Goal: Task Accomplishment & Management: Use online tool/utility

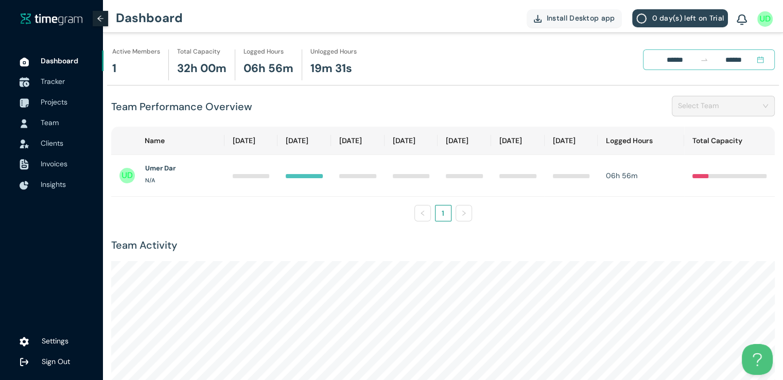
click at [60, 85] on span "Tracker" at bounding box center [53, 81] width 24 height 9
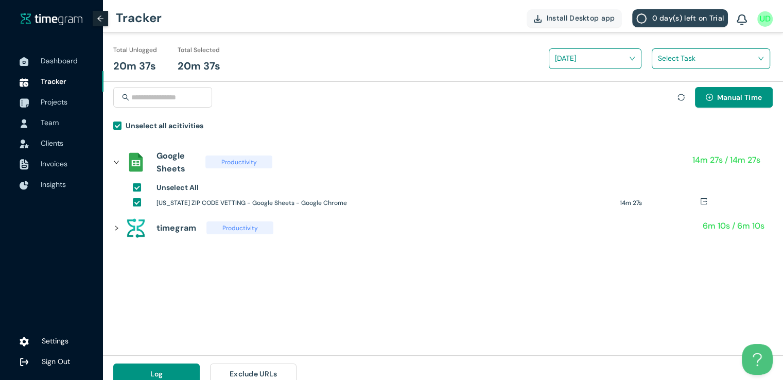
click at [677, 54] on input "search" at bounding box center [707, 57] width 99 height 15
click at [662, 96] on div "[US_STATE] Zipcodes" at bounding box center [710, 96] width 117 height 16
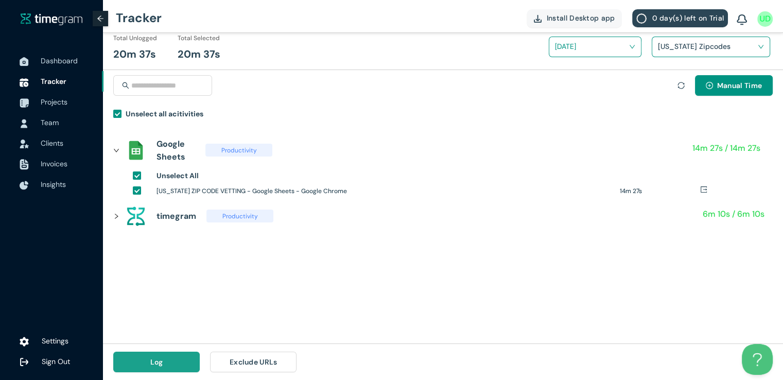
click at [142, 359] on button "Log" at bounding box center [156, 362] width 86 height 21
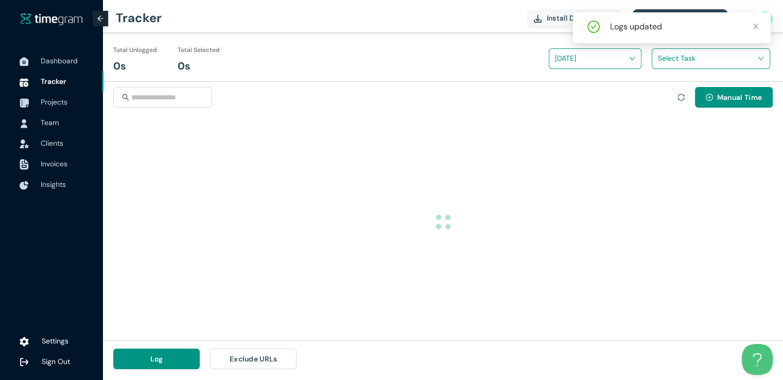
scroll to position [0, 0]
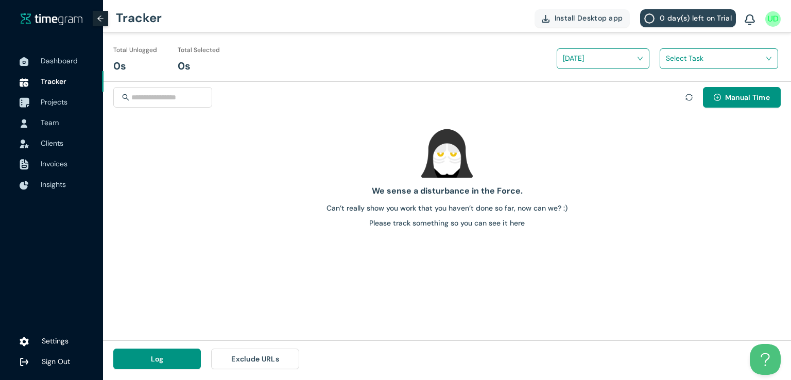
click at [61, 97] on span "Projects" at bounding box center [54, 101] width 27 height 9
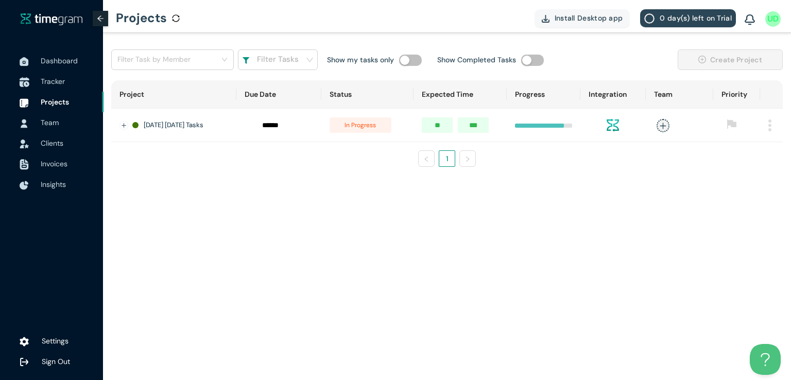
click at [63, 84] on span "Tracker" at bounding box center [53, 81] width 24 height 9
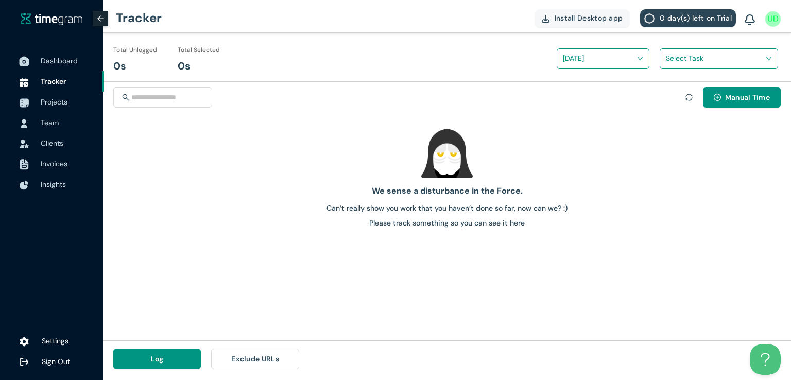
click at [54, 60] on span "Dashboard" at bounding box center [59, 60] width 37 height 9
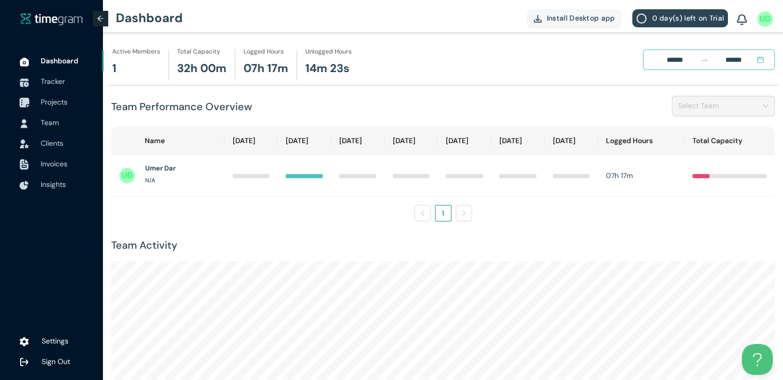
click at [63, 99] on span "Projects" at bounding box center [54, 101] width 27 height 9
